Goal: Information Seeking & Learning: Check status

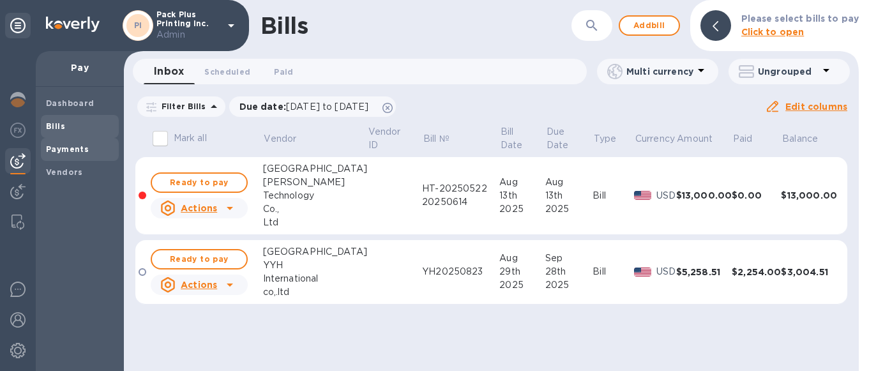
click at [78, 151] on b "Payments" at bounding box center [67, 149] width 43 height 10
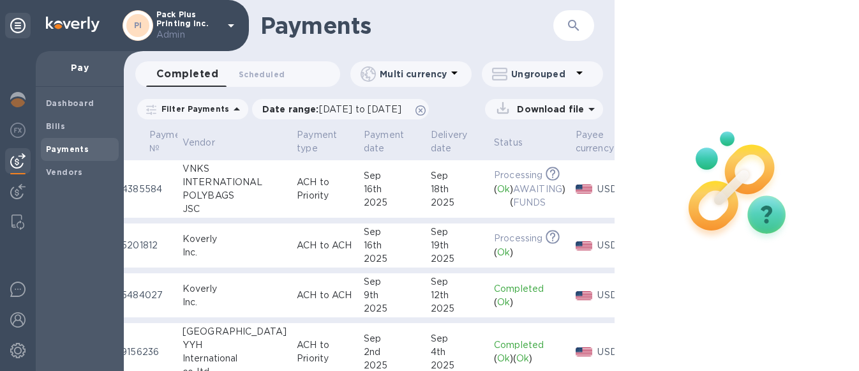
scroll to position [0, 31]
click at [194, 183] on div "INTERNATIONAL" at bounding box center [237, 182] width 104 height 13
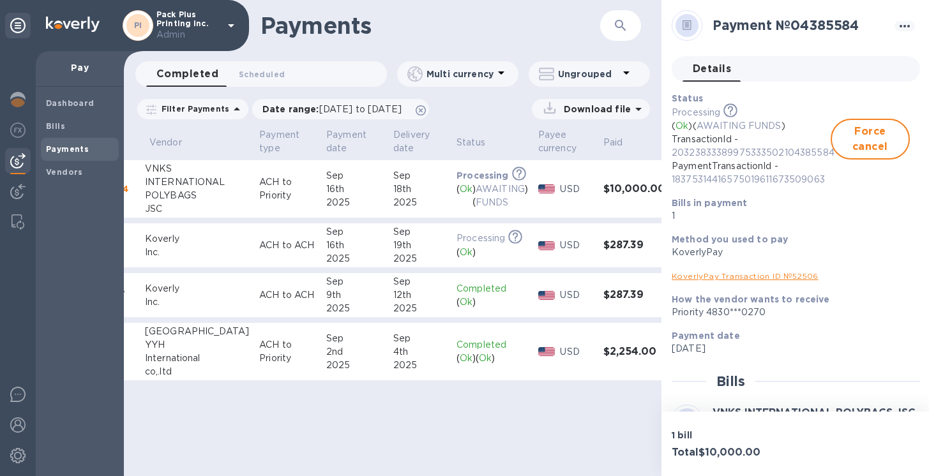
click at [143, 160] on td "VNKS INTERNATIONAL POLYBAGS JSC" at bounding box center [197, 189] width 114 height 58
drag, startPoint x: 169, startPoint y: 203, endPoint x: 144, endPoint y: 158, distance: 52.0
click at [145, 162] on div "VNKS INTERNATIONAL POLYBAGS JSC" at bounding box center [197, 189] width 104 height 54
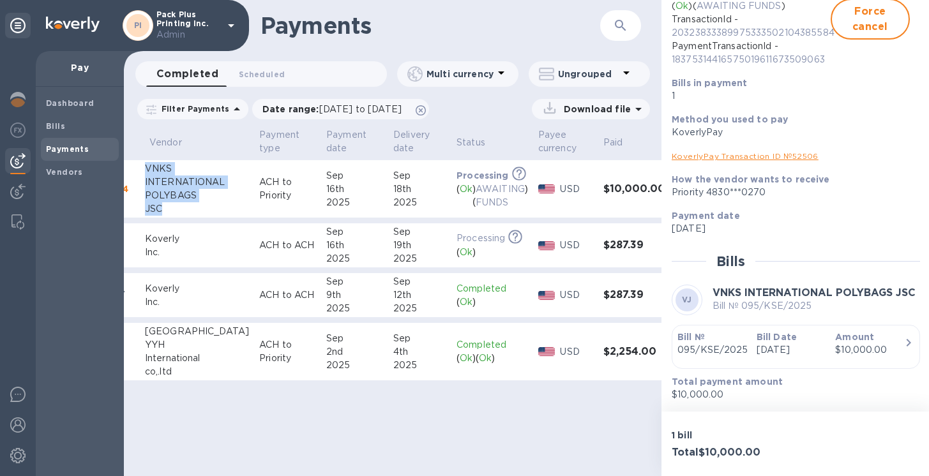
click at [772, 333] on b "Bill Date" at bounding box center [776, 337] width 40 height 10
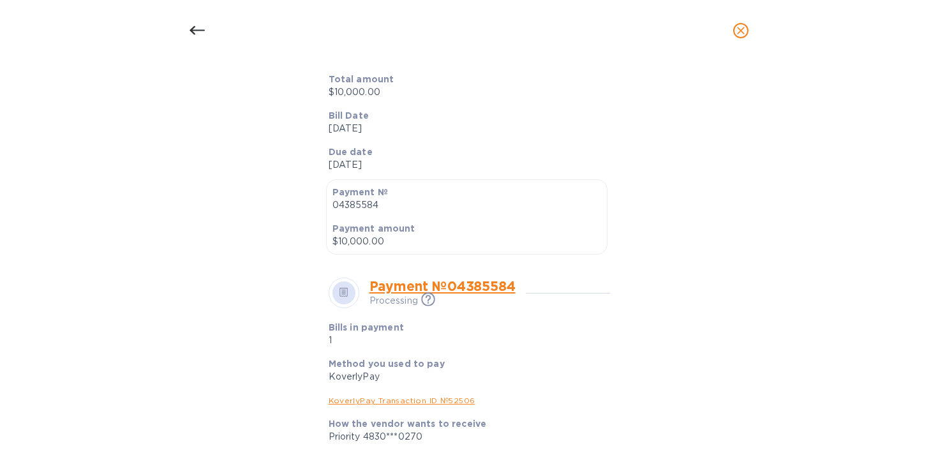
scroll to position [0, 0]
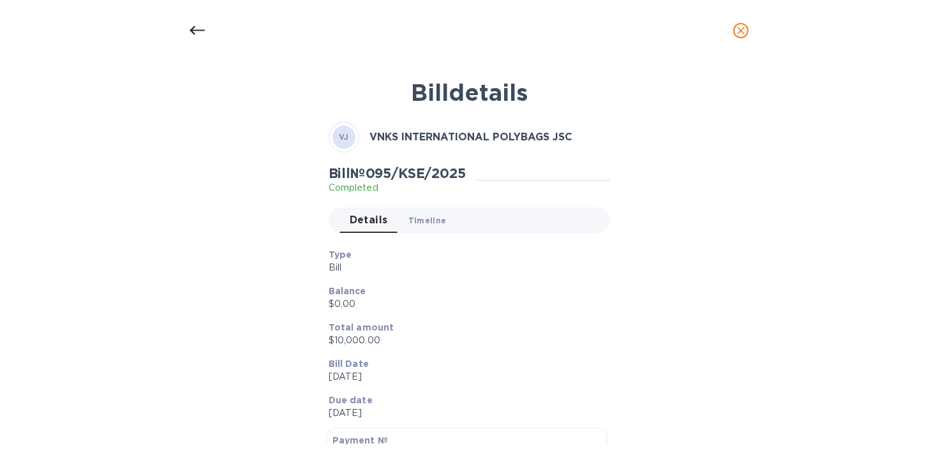
click at [420, 223] on span "Timeline 0" at bounding box center [428, 220] width 38 height 13
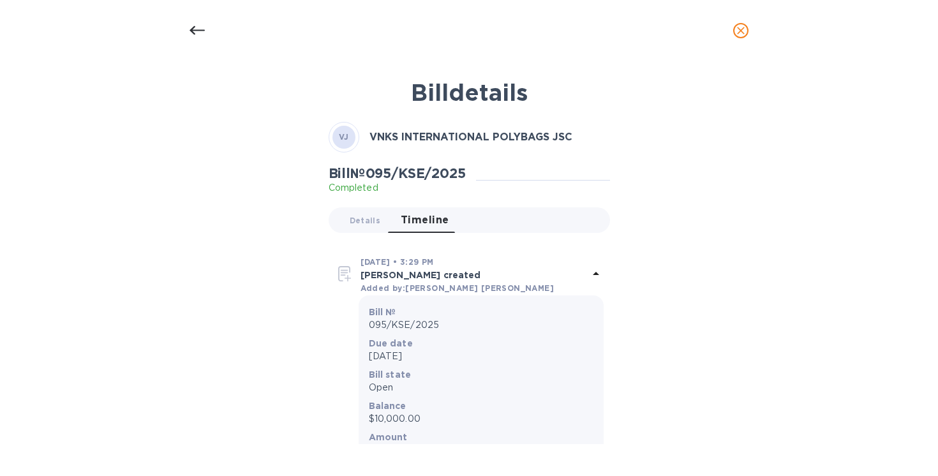
click at [209, 26] on div at bounding box center [197, 30] width 31 height 31
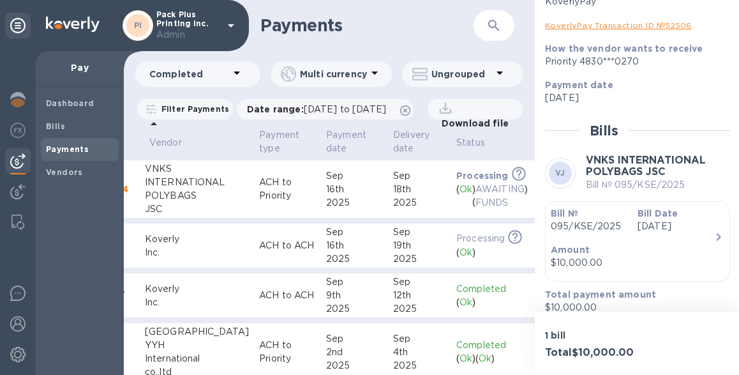
scroll to position [253, 0]
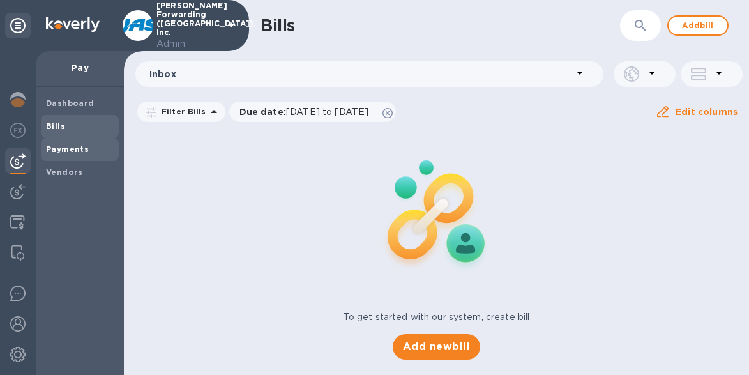
click at [66, 146] on b "Payments" at bounding box center [67, 149] width 43 height 10
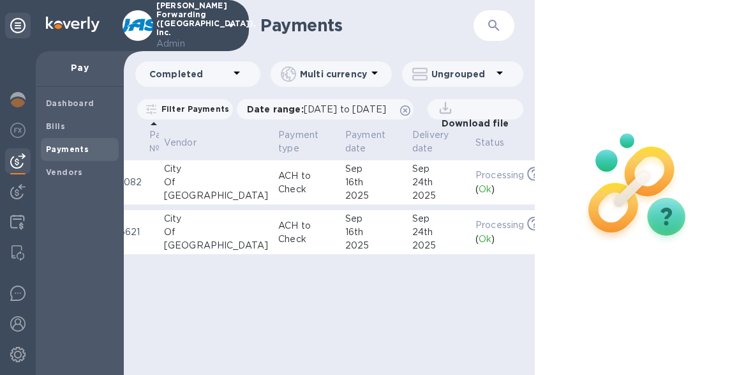
scroll to position [0, 71]
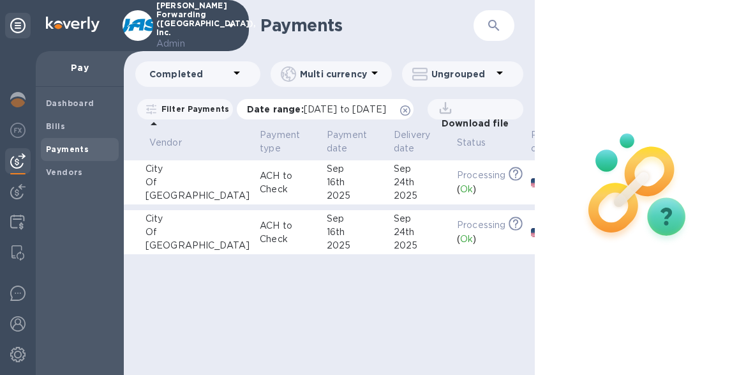
click at [410, 108] on icon at bounding box center [405, 110] width 10 height 10
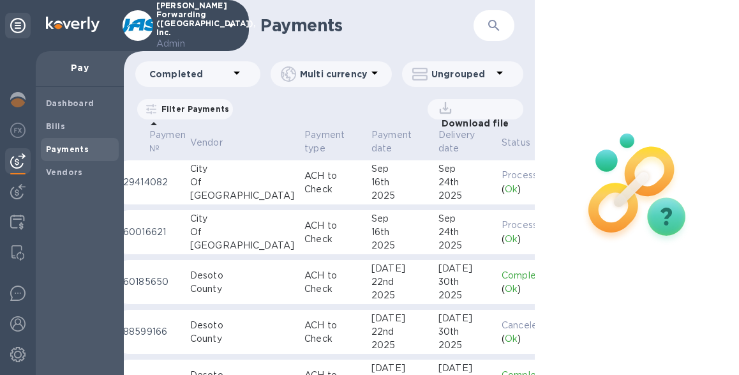
scroll to position [0, 0]
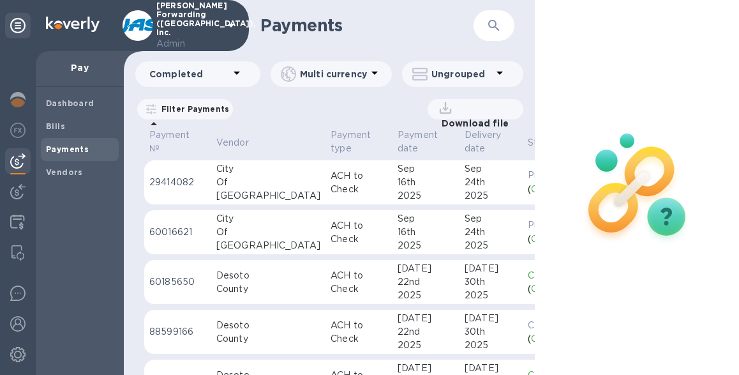
click at [216, 170] on div "City" at bounding box center [268, 168] width 104 height 13
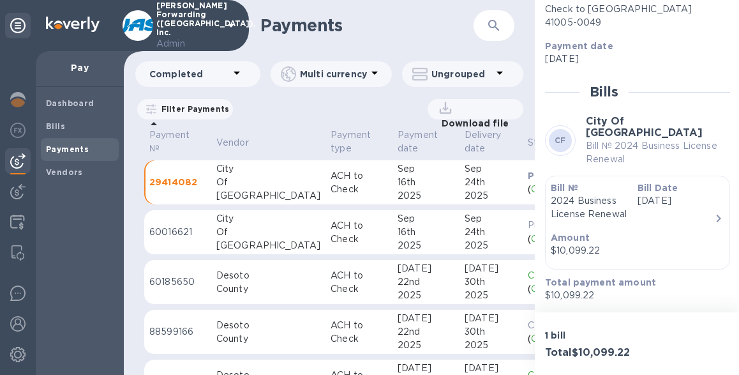
scroll to position [1, 0]
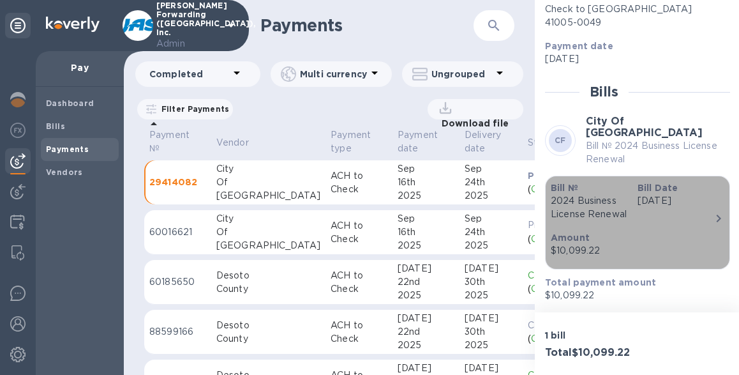
click at [711, 211] on icon "button" at bounding box center [718, 218] width 15 height 15
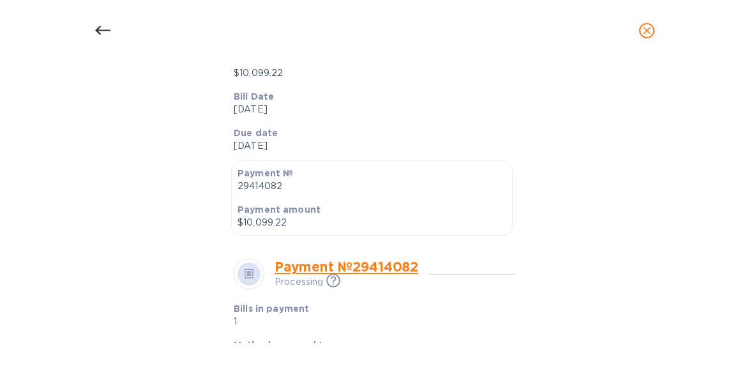
scroll to position [0, 0]
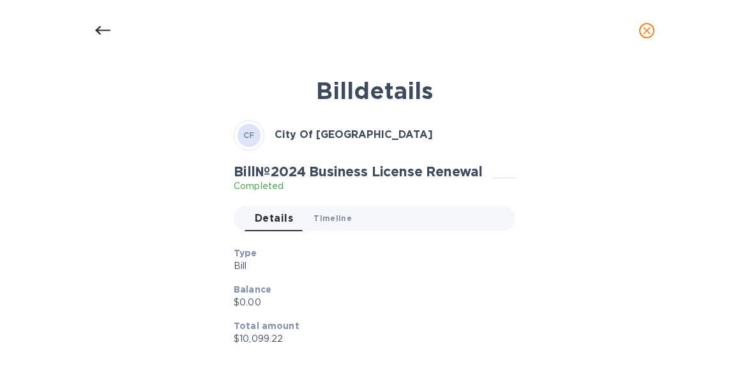
click at [328, 225] on button "Timeline 0" at bounding box center [332, 219] width 59 height 26
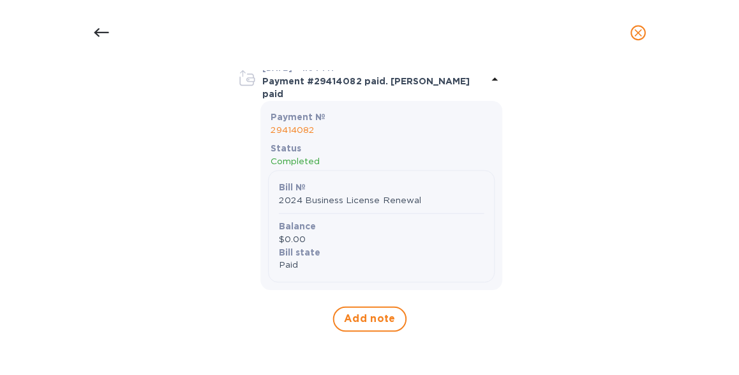
scroll to position [78, 0]
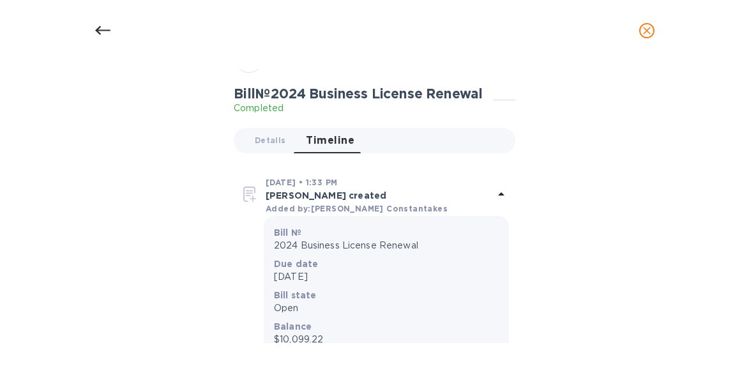
click at [103, 32] on icon at bounding box center [102, 30] width 15 height 15
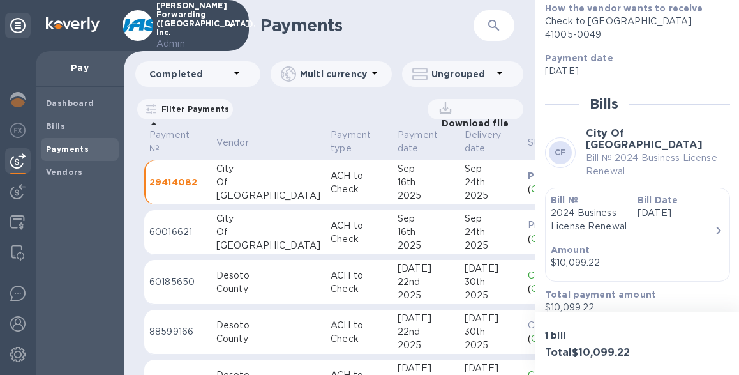
click at [244, 223] on div "City" at bounding box center [268, 218] width 104 height 13
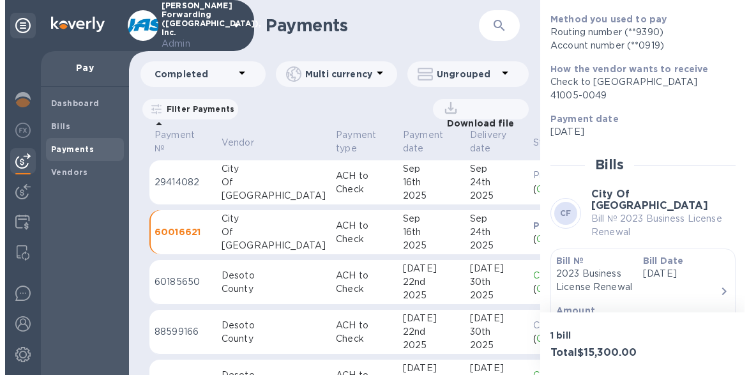
scroll to position [199, 0]
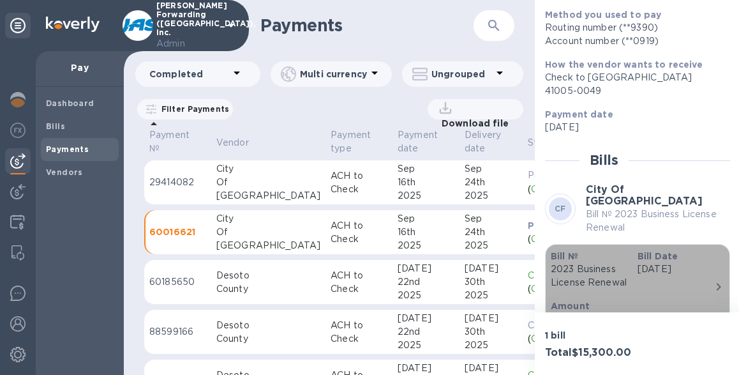
click at [644, 278] on div "Bill Date Sep 16th 2025" at bounding box center [676, 269] width 87 height 50
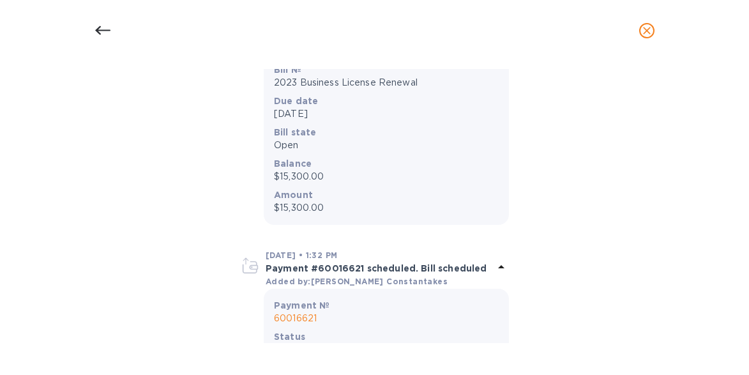
scroll to position [0, 0]
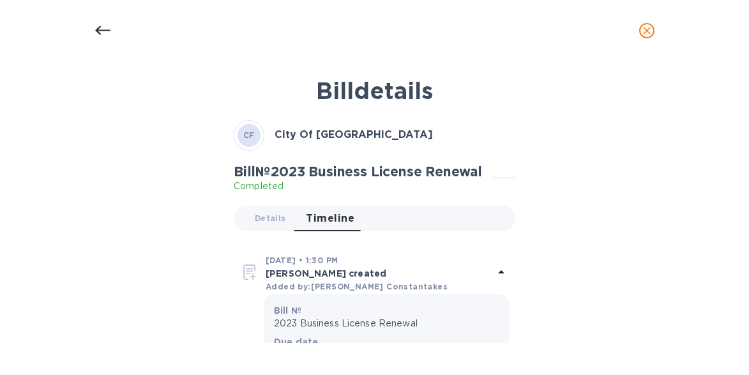
click at [99, 28] on icon at bounding box center [102, 30] width 15 height 15
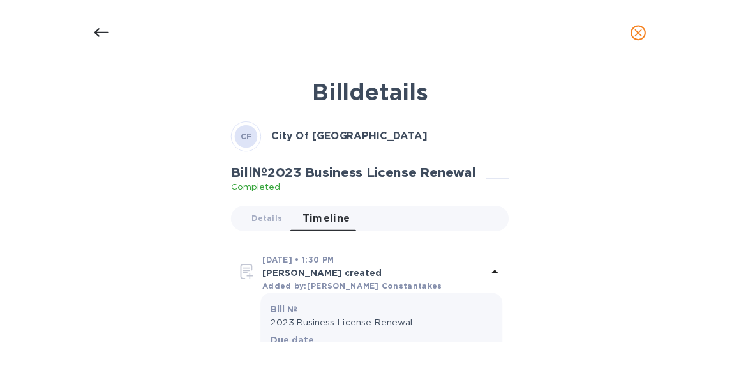
scroll to position [212, 0]
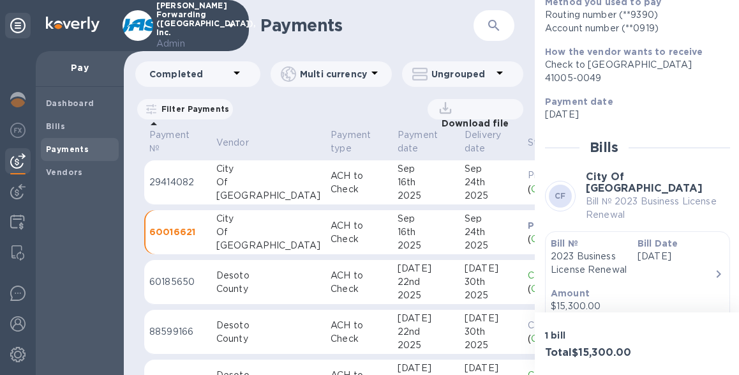
click at [234, 176] on div "Of" at bounding box center [268, 182] width 104 height 13
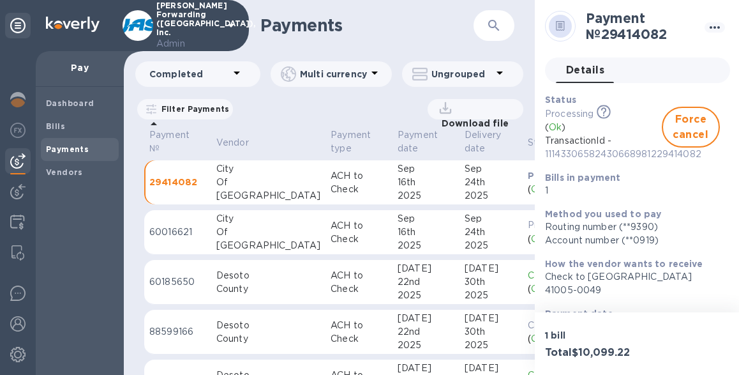
click at [398, 224] on div "Sep" at bounding box center [426, 218] width 57 height 13
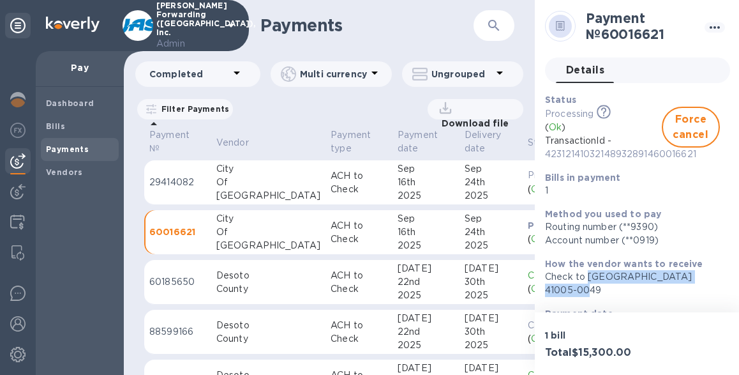
scroll to position [0, 1]
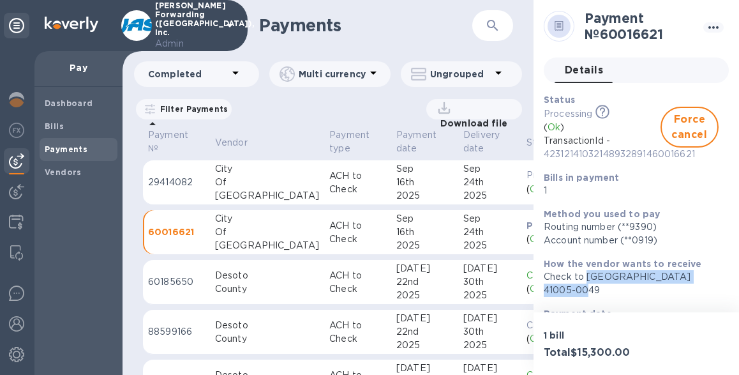
drag, startPoint x: 590, startPoint y: 278, endPoint x: 737, endPoint y: 278, distance: 146.8
click at [737, 278] on div "Payment № 60016621 Details 0 Status Processing This payment is under compliance…" at bounding box center [637, 156] width 206 height 312
copy div "PO Box 49, Burlington, KY,"
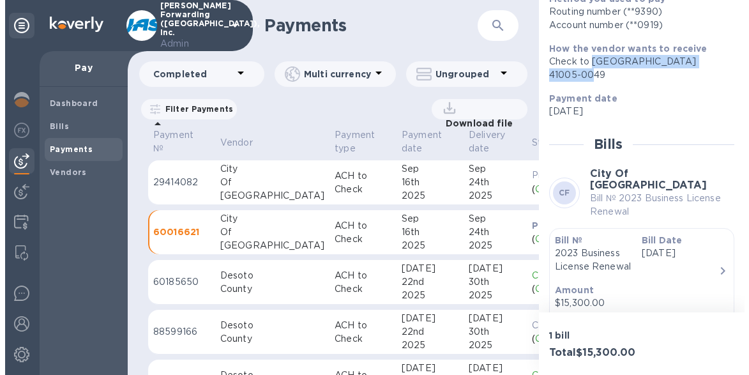
scroll to position [237, 0]
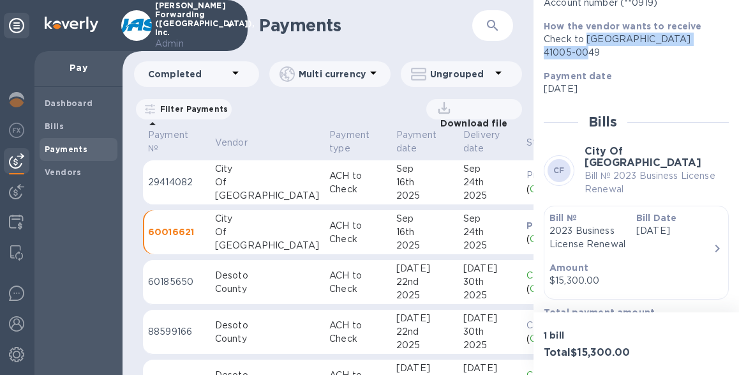
click at [613, 243] on p "2023 Business License Renewal" at bounding box center [588, 237] width 77 height 27
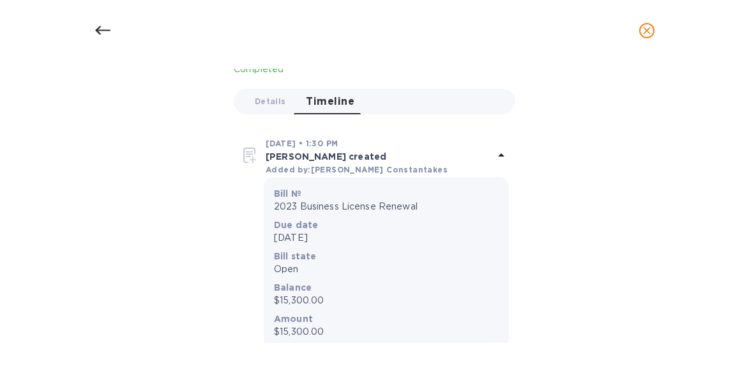
scroll to position [119, 0]
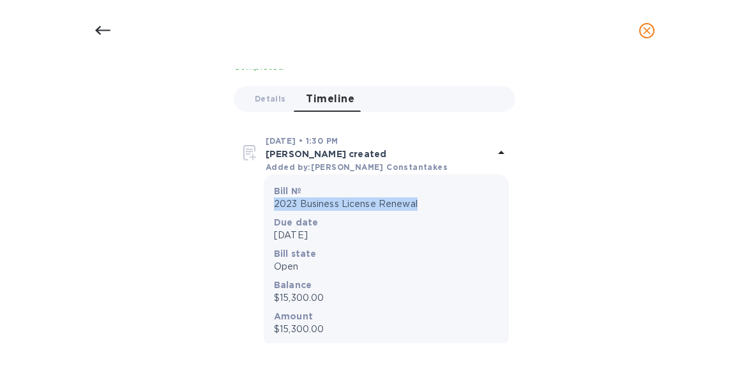
drag, startPoint x: 421, startPoint y: 202, endPoint x: 259, endPoint y: 200, distance: 162.8
click at [259, 200] on div "Bill № 2023 Business License Renewal Due date Sep 16th 2025 Bill state Open Bal…" at bounding box center [374, 260] width 269 height 172
copy p "2023 Business License Renewal"
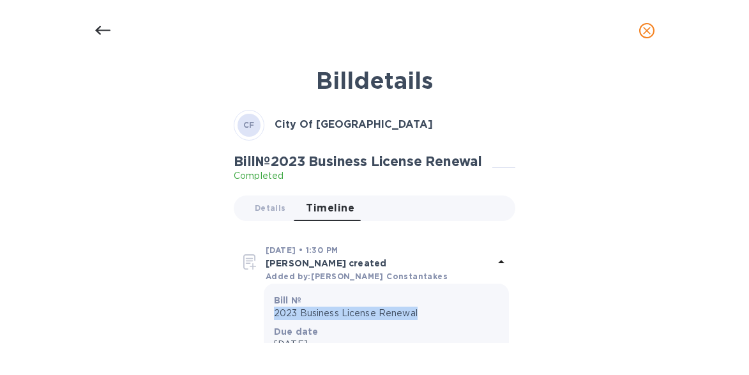
scroll to position [0, 0]
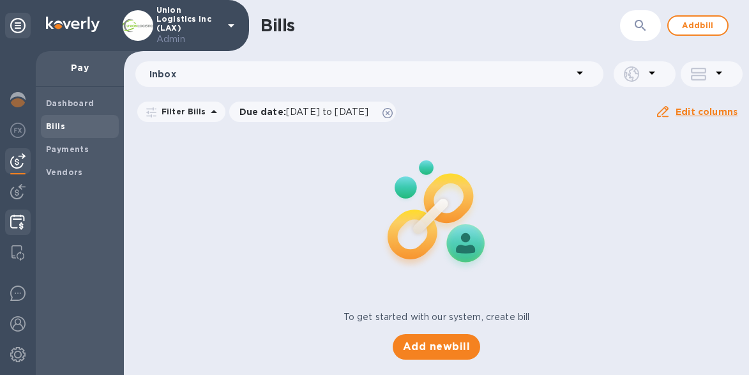
click at [17, 219] on img at bounding box center [17, 221] width 15 height 15
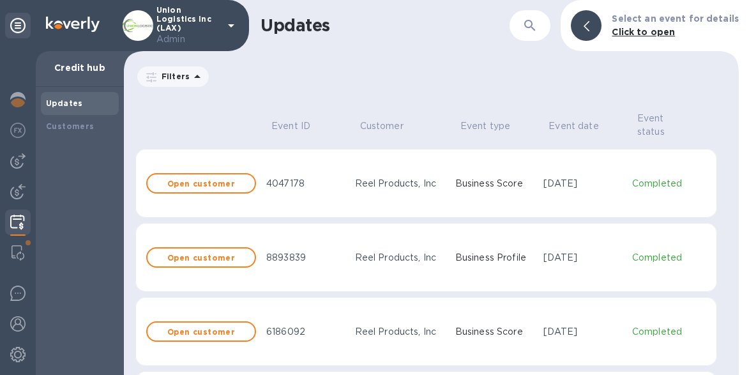
click at [484, 197] on td "Business Score" at bounding box center [494, 183] width 89 height 69
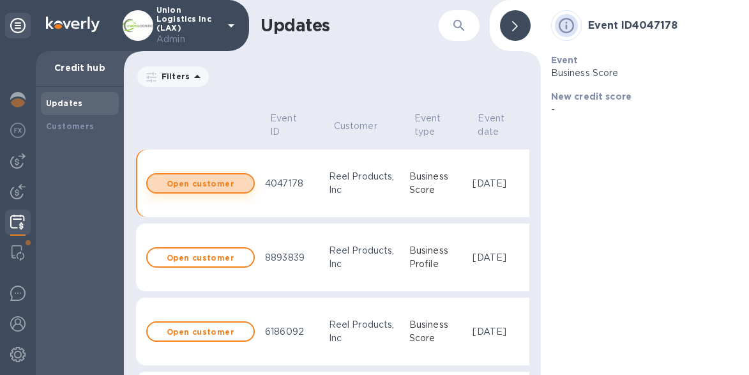
click at [213, 186] on b "Open customer" at bounding box center [201, 184] width 68 height 10
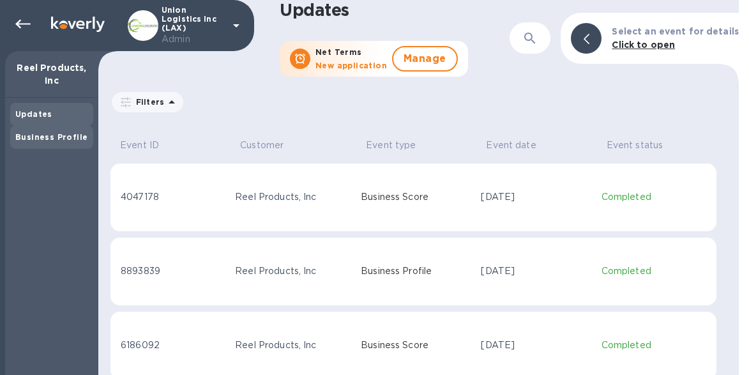
click at [45, 136] on b "Business Profile" at bounding box center [51, 137] width 72 height 10
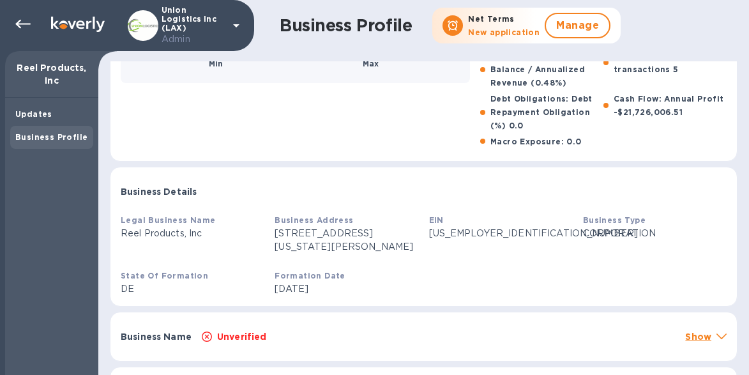
scroll to position [291, 0]
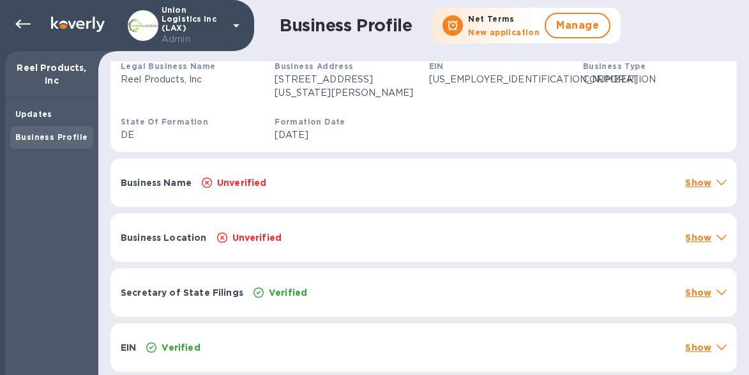
click at [379, 176] on div "Unverified" at bounding box center [438, 183] width 478 height 18
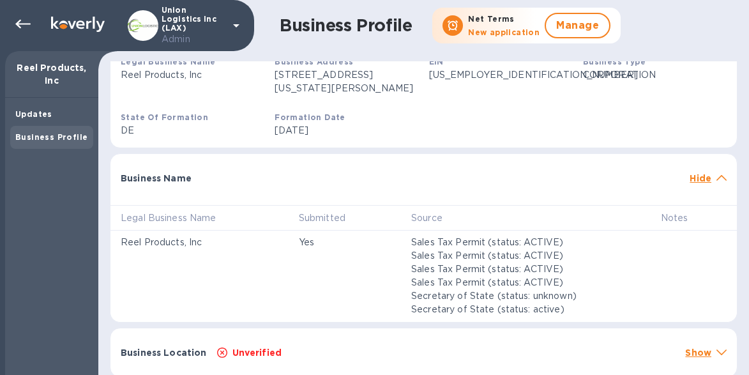
click at [380, 176] on div at bounding box center [441, 172] width 488 height 10
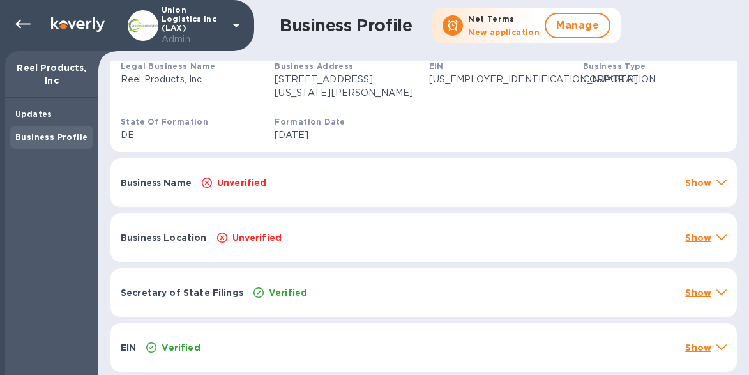
click at [341, 239] on div "Unverified" at bounding box center [445, 238] width 463 height 18
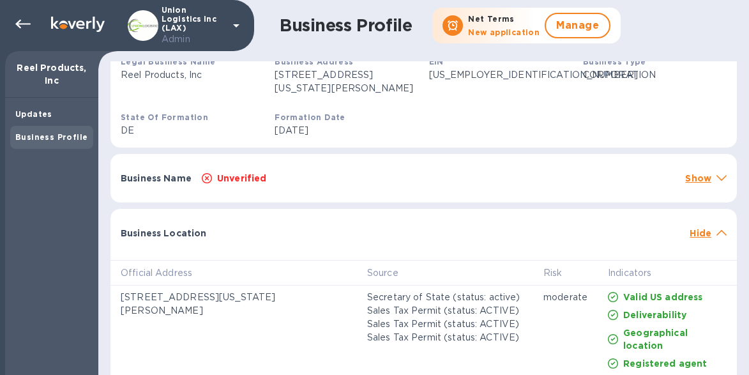
click at [341, 239] on div "Business Location" at bounding box center [400, 232] width 569 height 23
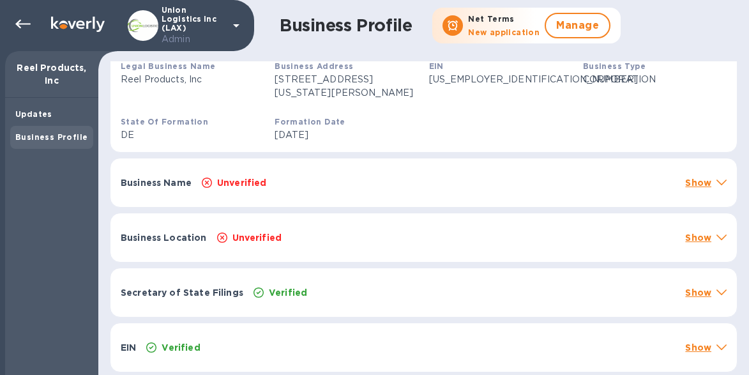
click at [354, 195] on div "Business Name Unverified Show" at bounding box center [423, 182] width 626 height 49
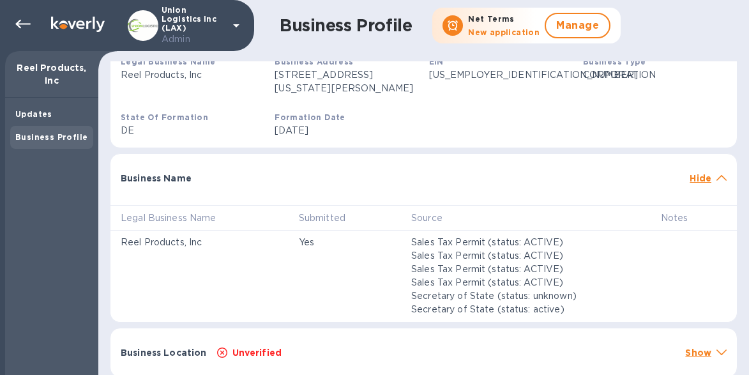
click at [354, 195] on div "Business Name Hide" at bounding box center [423, 174] width 626 height 41
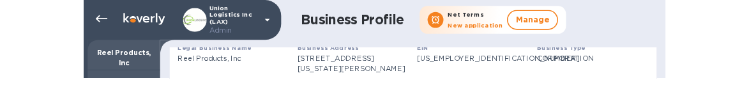
scroll to position [0, 0]
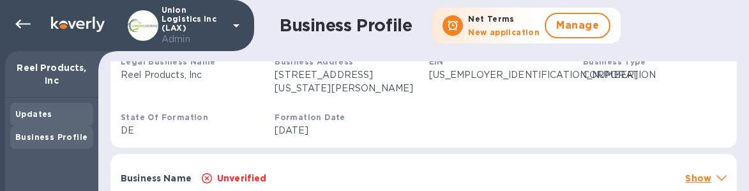
click at [47, 116] on b "Updates" at bounding box center [33, 114] width 37 height 10
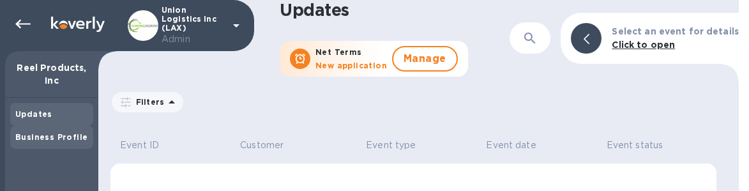
click at [53, 135] on b "Business Profile" at bounding box center [51, 137] width 72 height 10
